Goal: Transaction & Acquisition: Purchase product/service

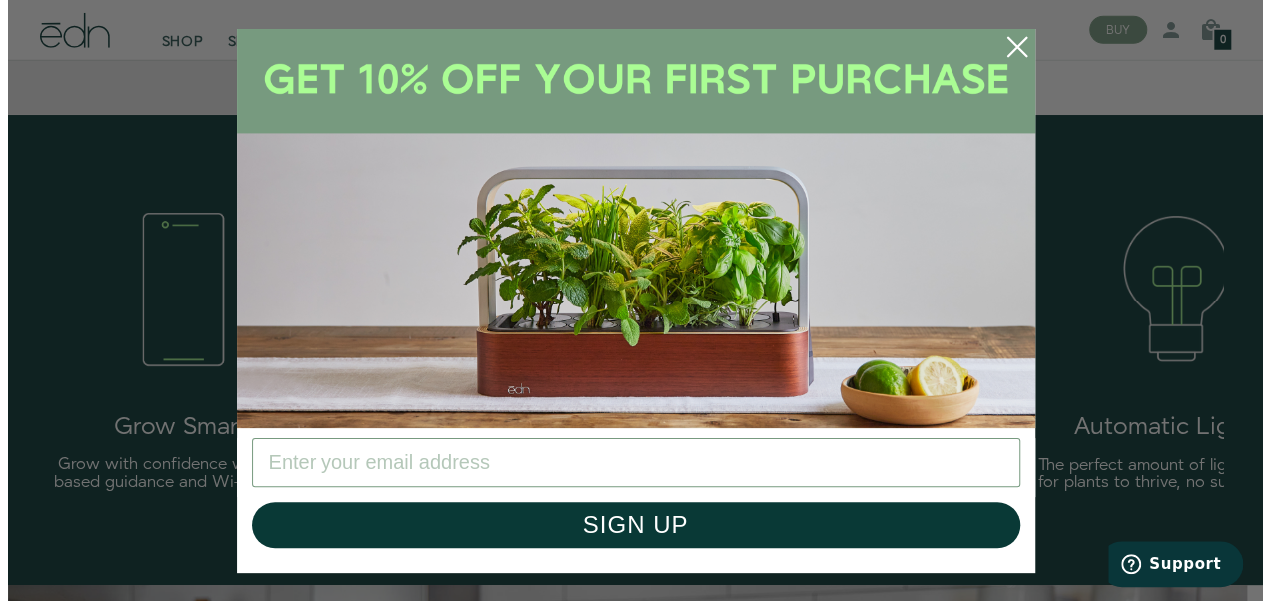
scroll to position [2812, 0]
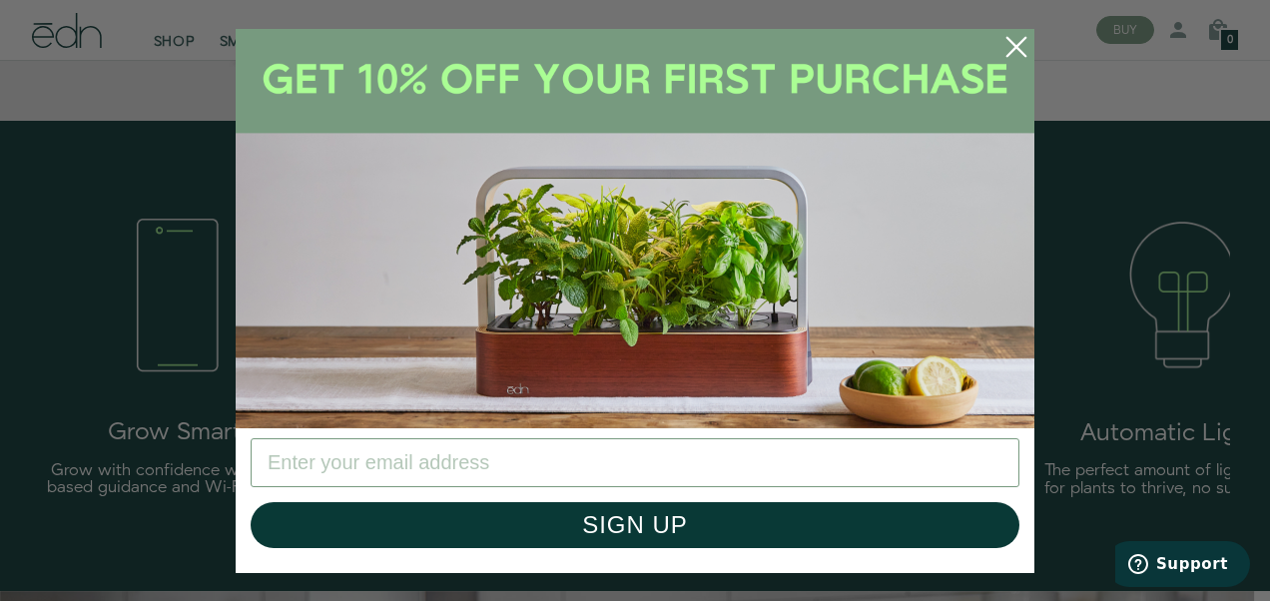
click at [1015, 47] on icon "Close dialog" at bounding box center [1017, 46] width 18 height 18
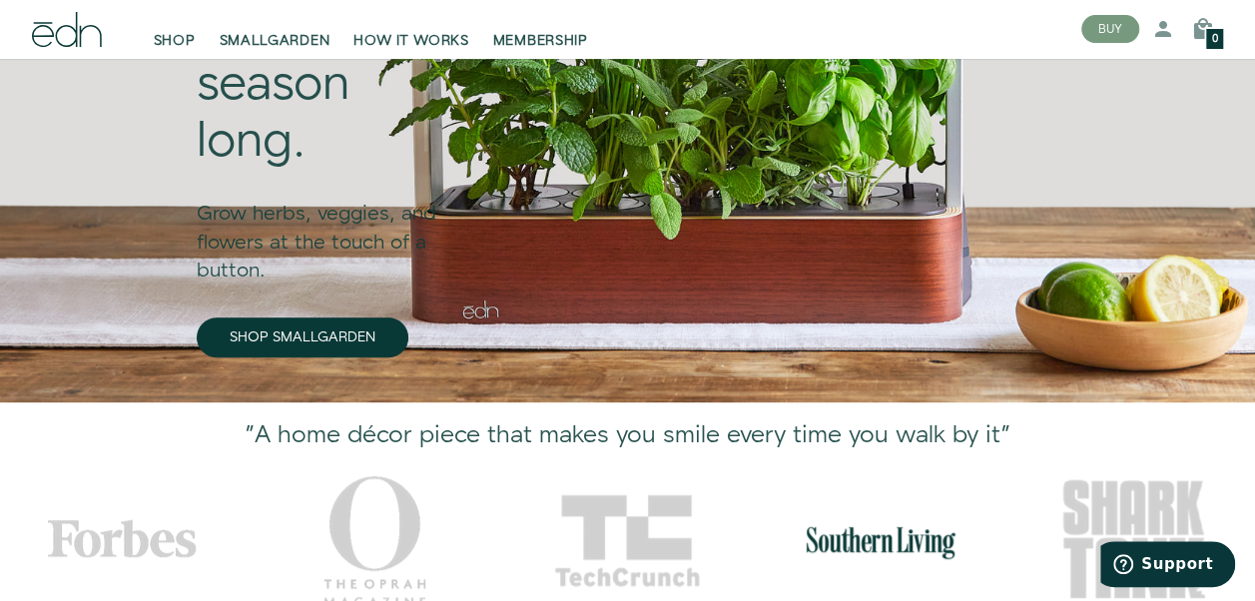
scroll to position [0, 0]
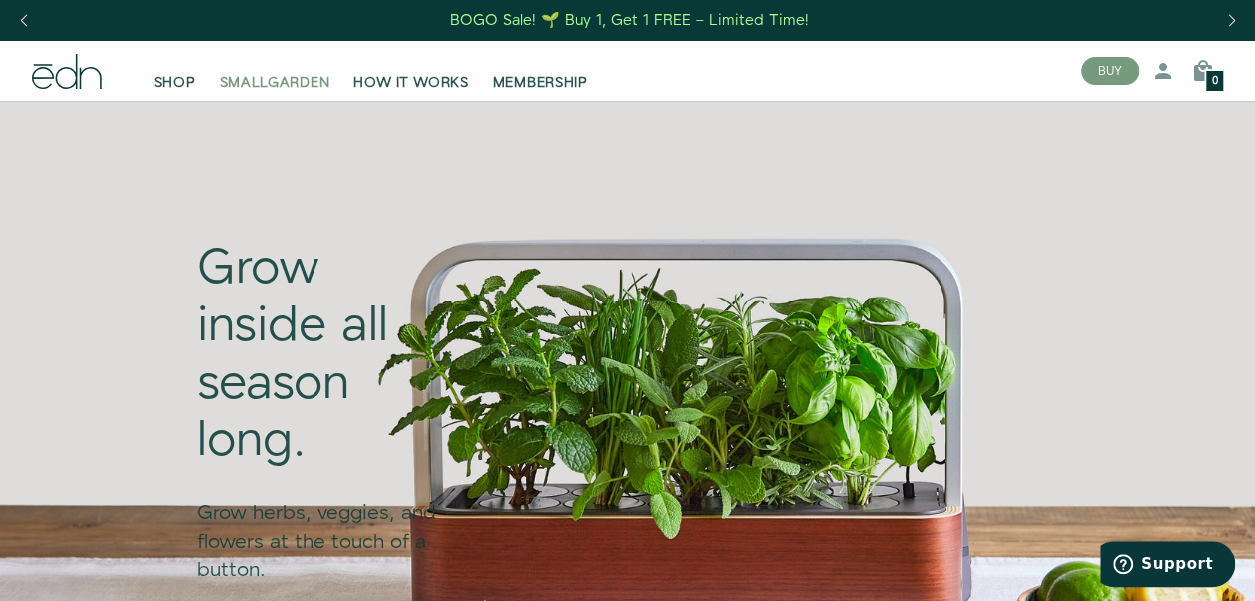
click at [247, 78] on span "SMALLGARDEN" at bounding box center [275, 83] width 111 height 20
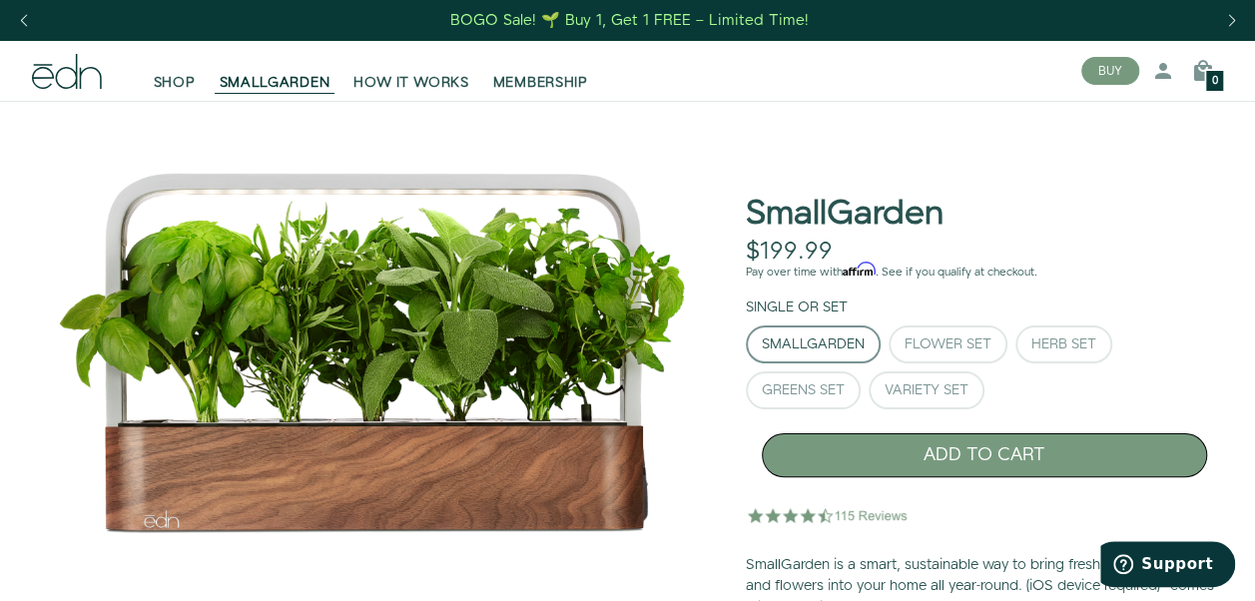
scroll to position [100, 0]
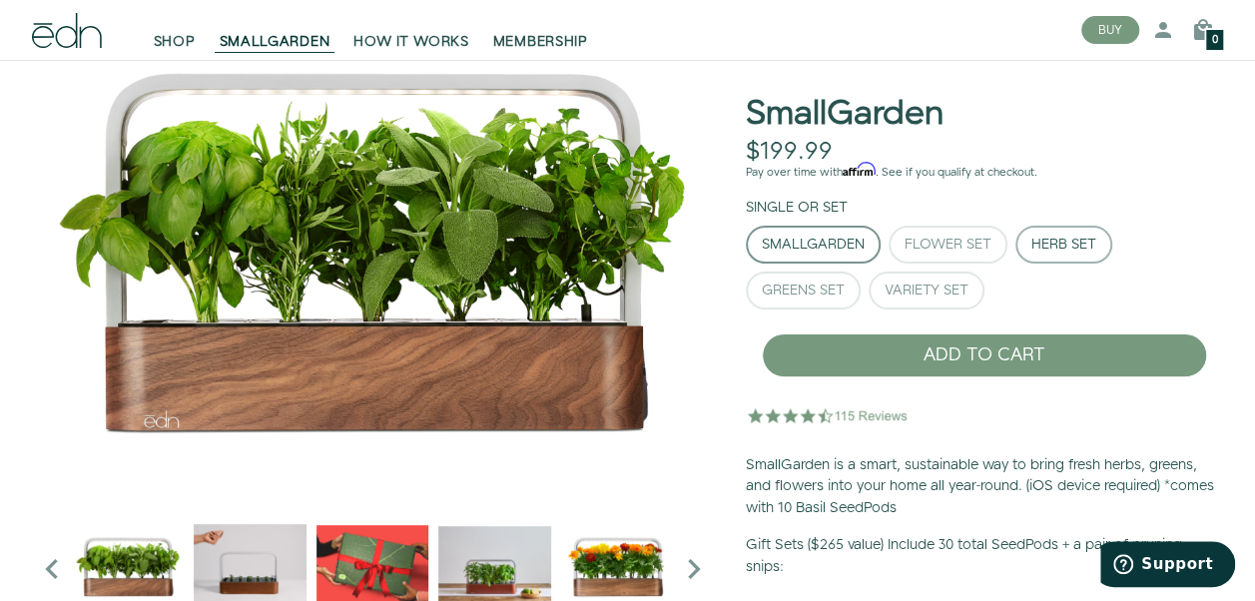
click at [1063, 242] on div "Herb Set" at bounding box center [1064, 245] width 65 height 14
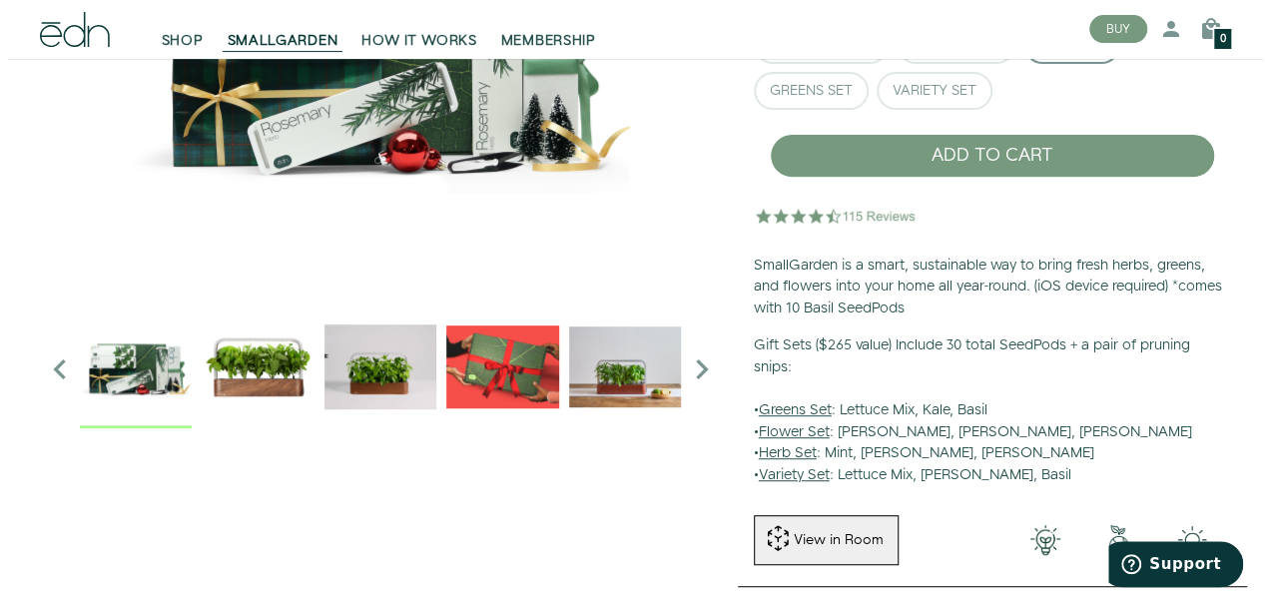
scroll to position [400, 0]
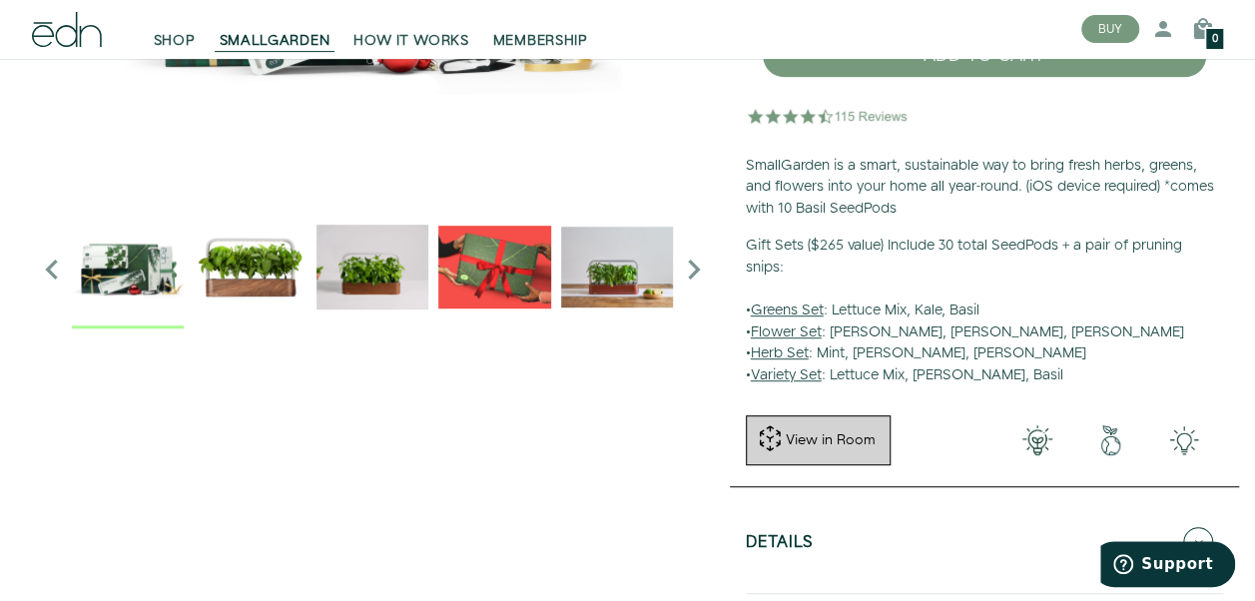
click at [793, 428] on button "View in Room" at bounding box center [818, 440] width 145 height 50
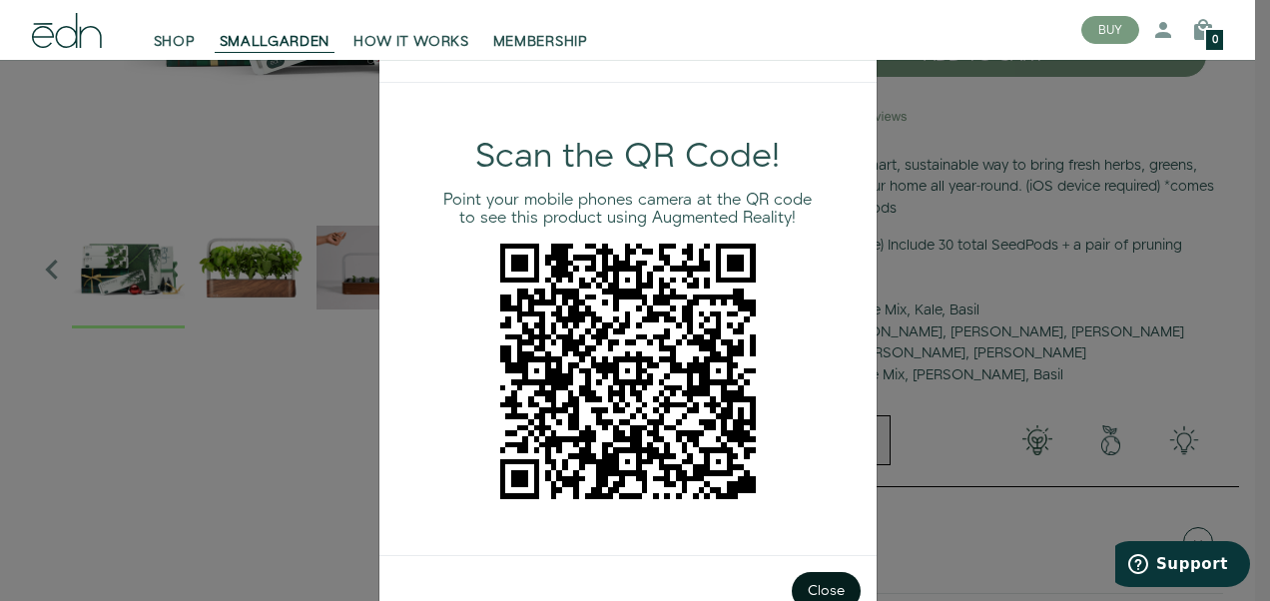
click at [819, 577] on button "Close" at bounding box center [826, 591] width 69 height 38
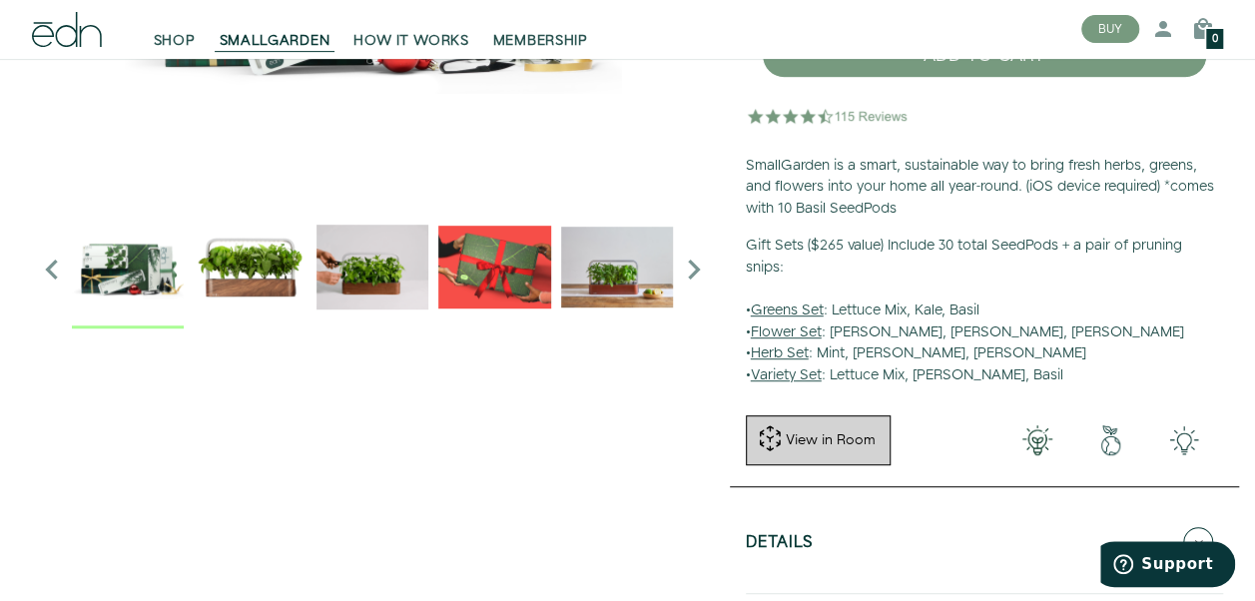
click at [784, 430] on div "View in Room" at bounding box center [831, 440] width 94 height 20
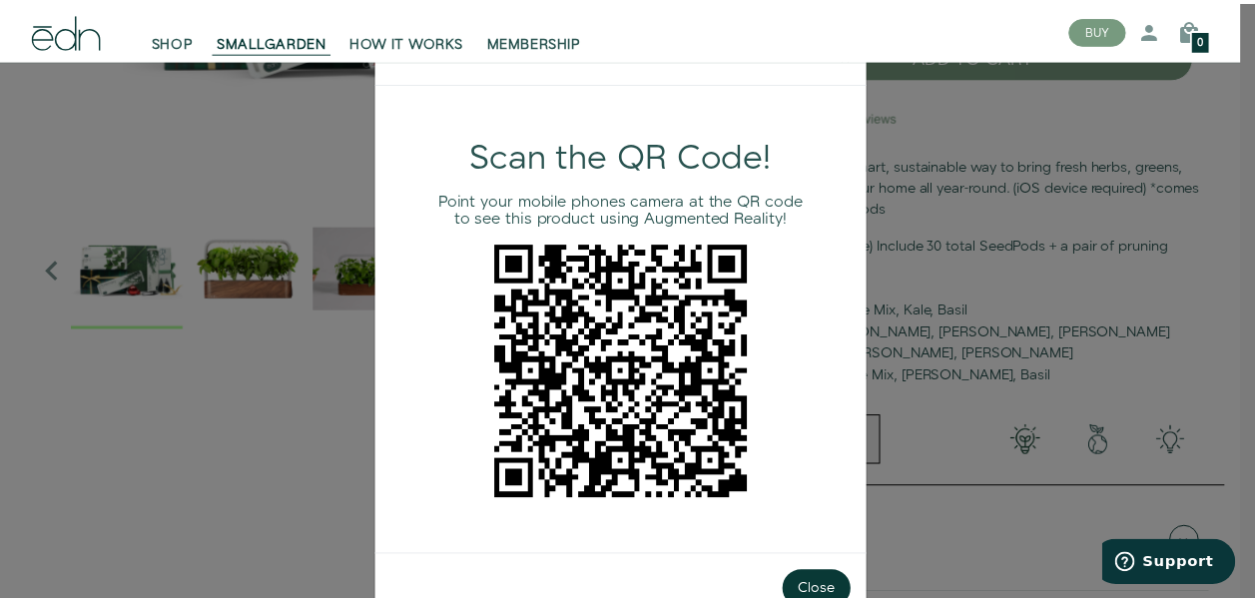
scroll to position [52, 0]
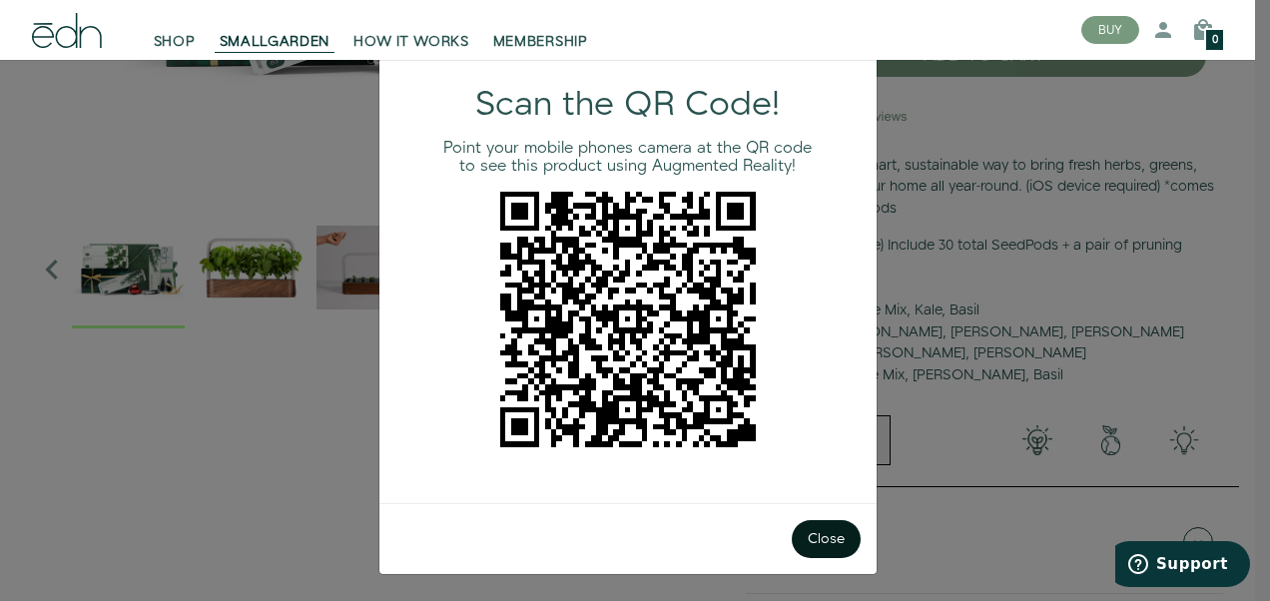
click at [807, 532] on button "Close" at bounding box center [826, 539] width 69 height 38
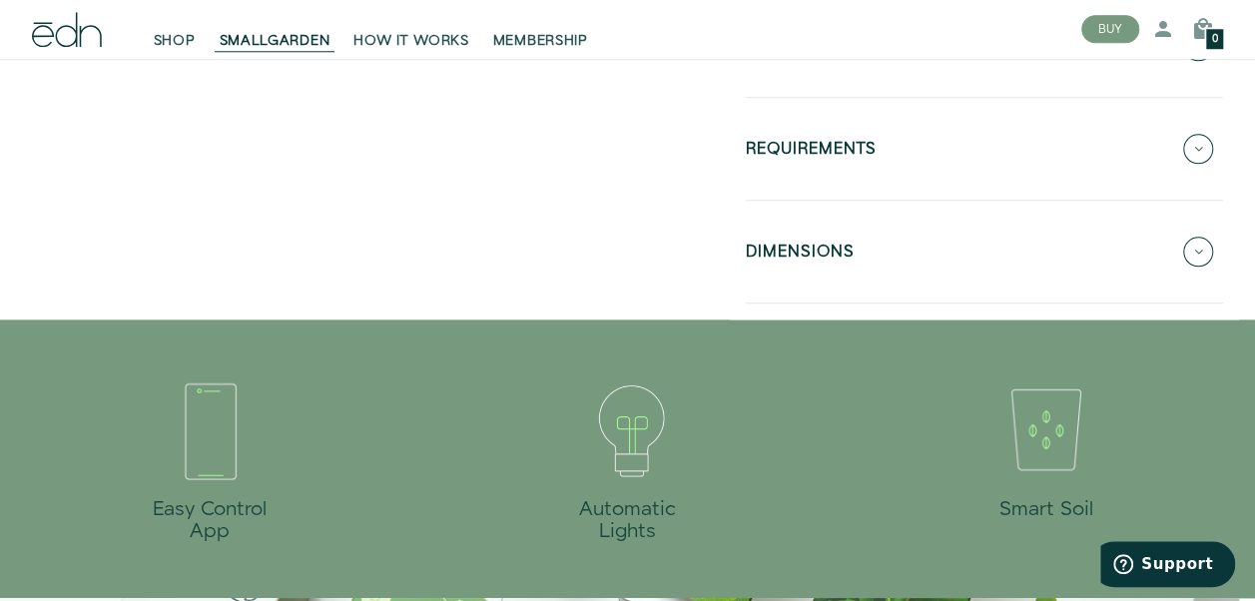
scroll to position [899, 0]
